Goal: Find specific page/section: Find specific page/section

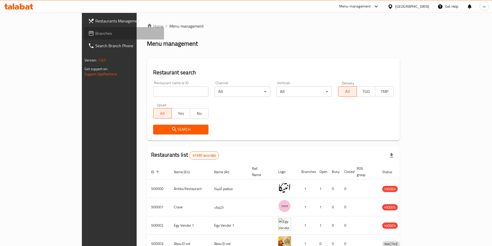
click at [84, 39] on link "Branches" at bounding box center [124, 33] width 80 height 12
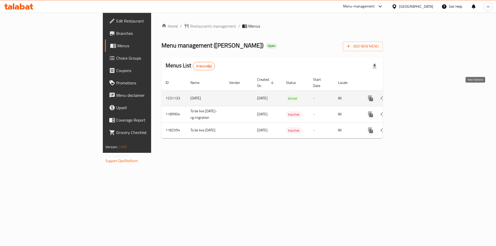
click at [414, 93] on link "enhanced table" at bounding box center [408, 98] width 12 height 12
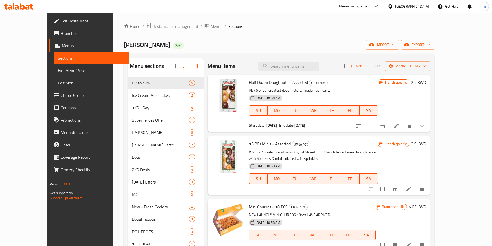
click at [62, 44] on span "Menus" at bounding box center [94, 46] width 64 height 6
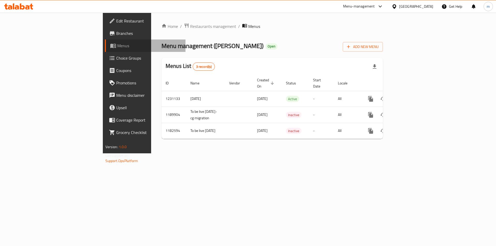
click at [105, 50] on link "Menus" at bounding box center [145, 46] width 81 height 12
click at [116, 32] on span "Branches" at bounding box center [148, 33] width 65 height 6
